Goal: Task Accomplishment & Management: Use online tool/utility

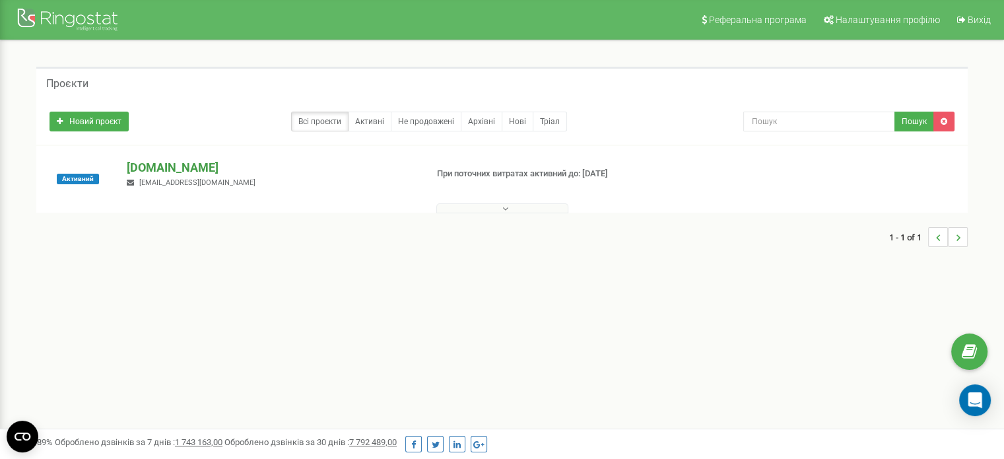
click at [166, 166] on p "[DOMAIN_NAME]" at bounding box center [271, 167] width 289 height 17
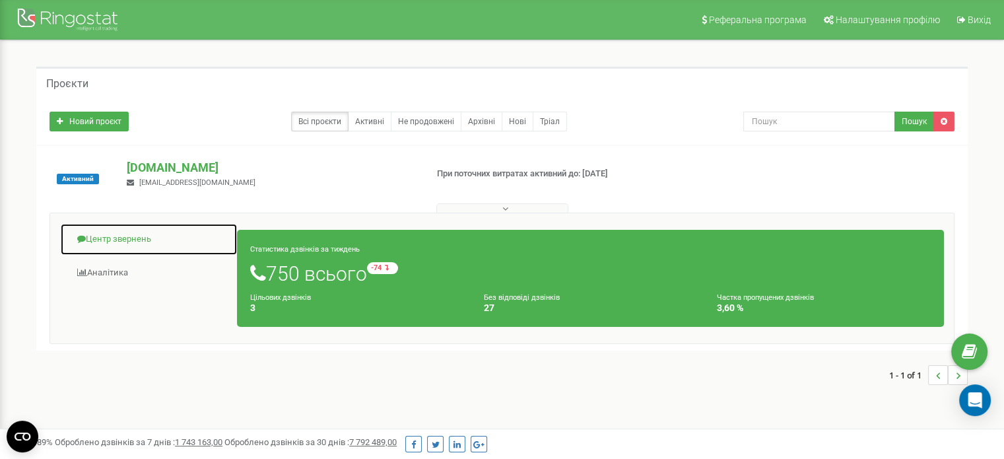
click at [142, 236] on link "Центр звернень" at bounding box center [149, 239] width 178 height 32
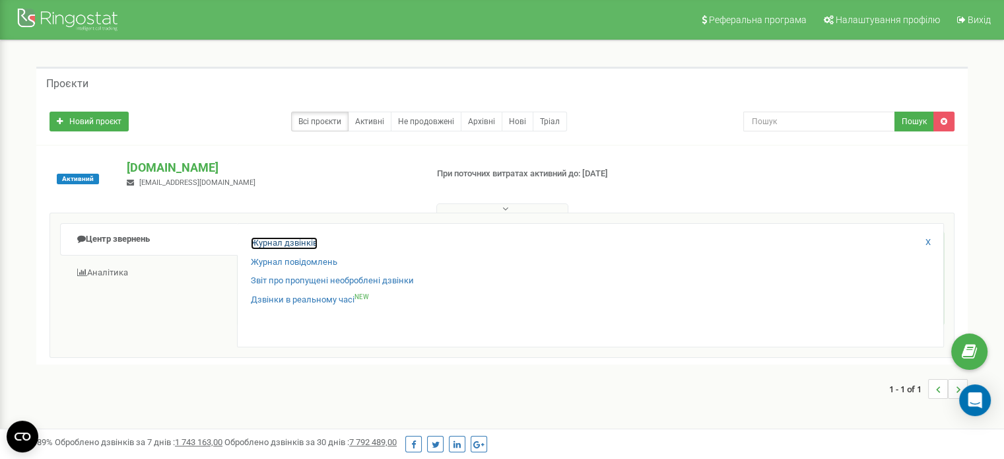
click at [278, 240] on link "Журнал дзвінків" at bounding box center [284, 243] width 67 height 13
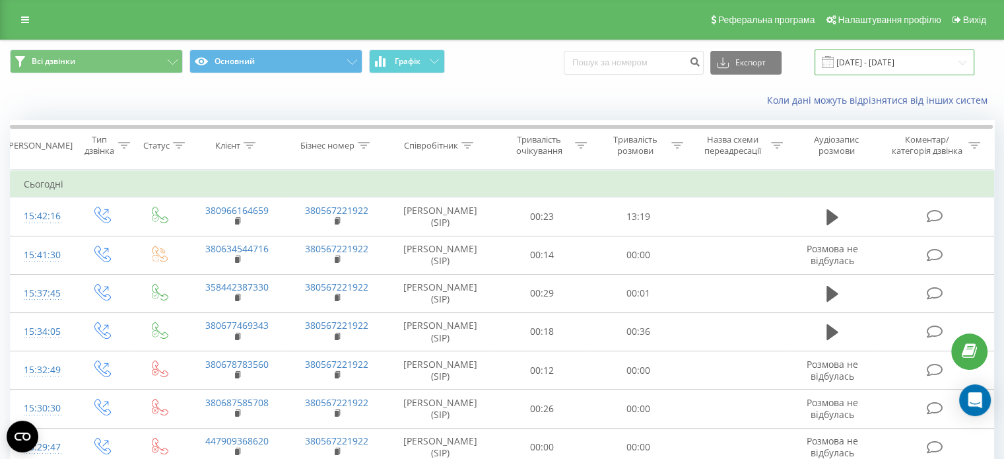
click at [949, 64] on input "20.08.2025 - 20.09.2025" at bounding box center [895, 63] width 160 height 26
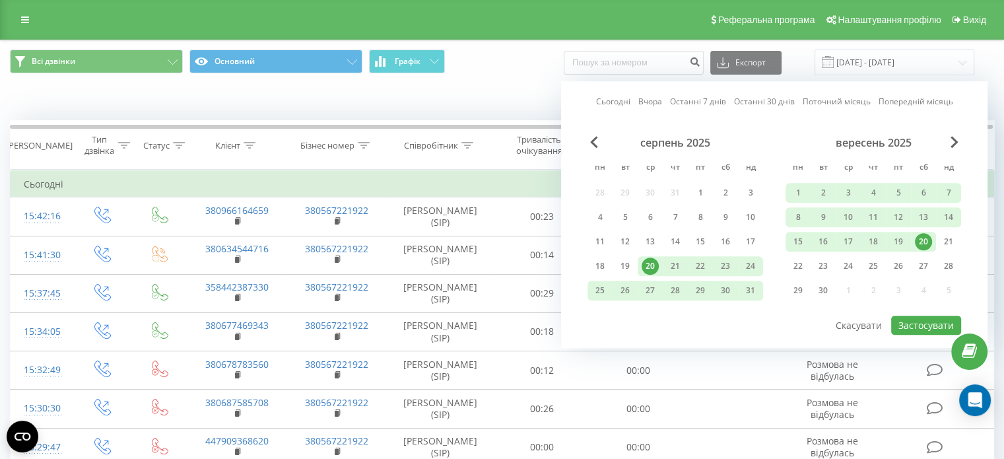
click at [928, 238] on div "20" at bounding box center [923, 241] width 17 height 17
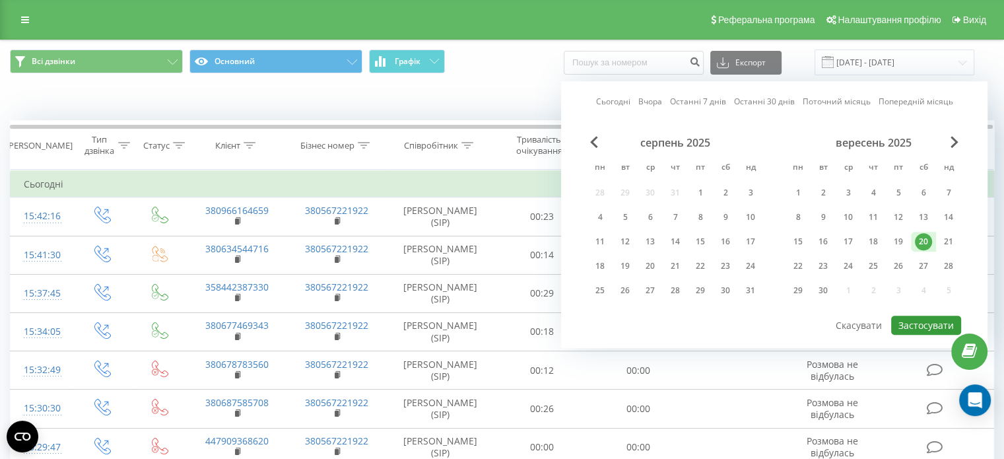
click at [920, 318] on button "Застосувати" at bounding box center [927, 325] width 70 height 19
type input "20.09.2025 - 20.09.2025"
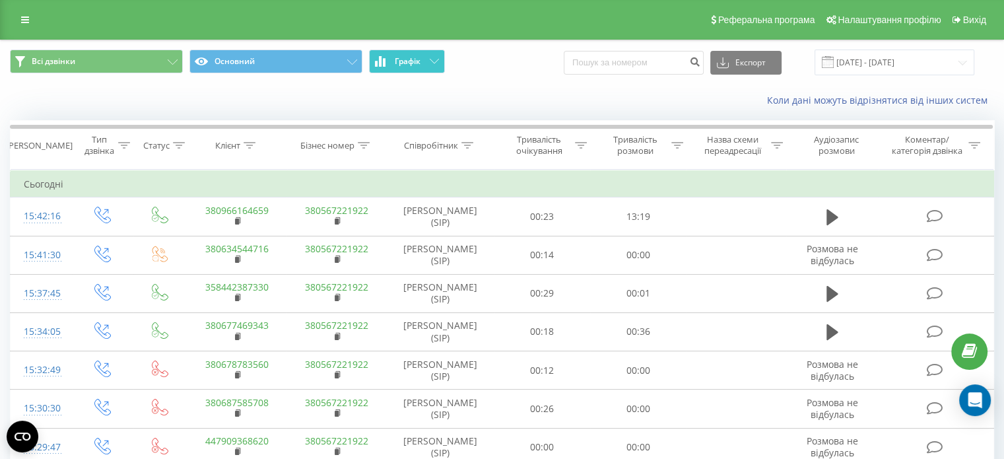
click at [430, 61] on icon at bounding box center [434, 61] width 9 height 5
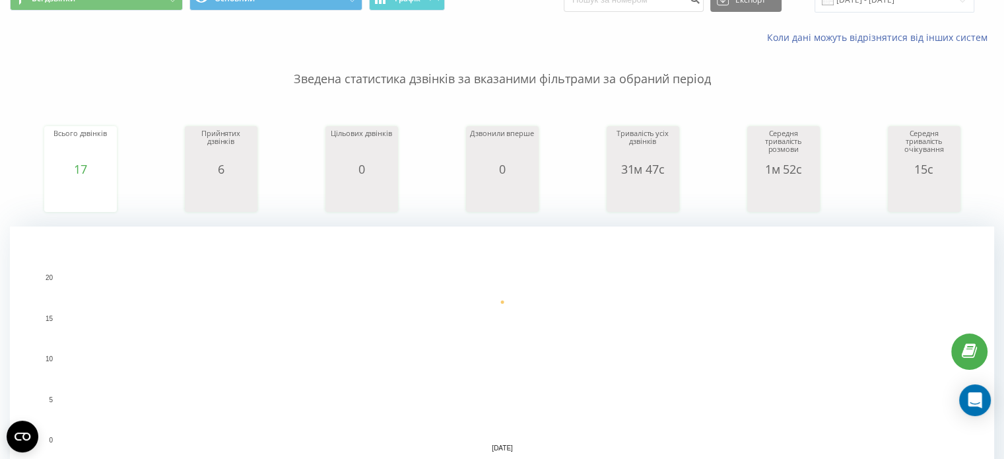
scroll to position [66, 0]
